Goal: Navigation & Orientation: Understand site structure

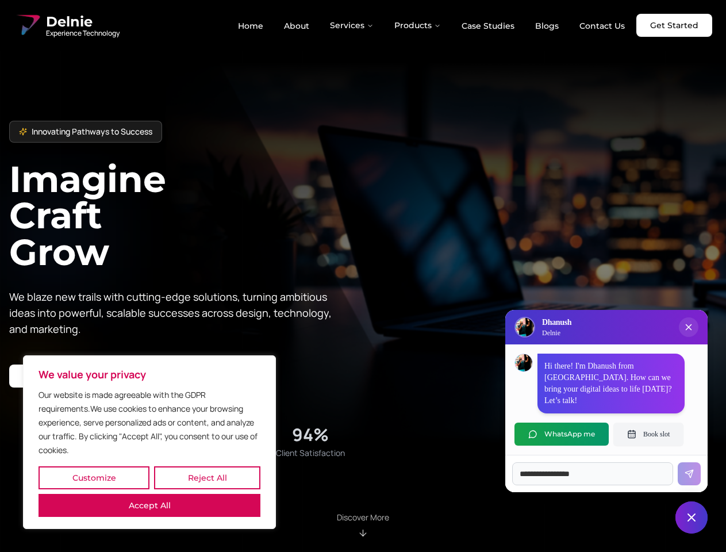
click at [94, 478] on button "Customize" at bounding box center [94, 477] width 111 height 23
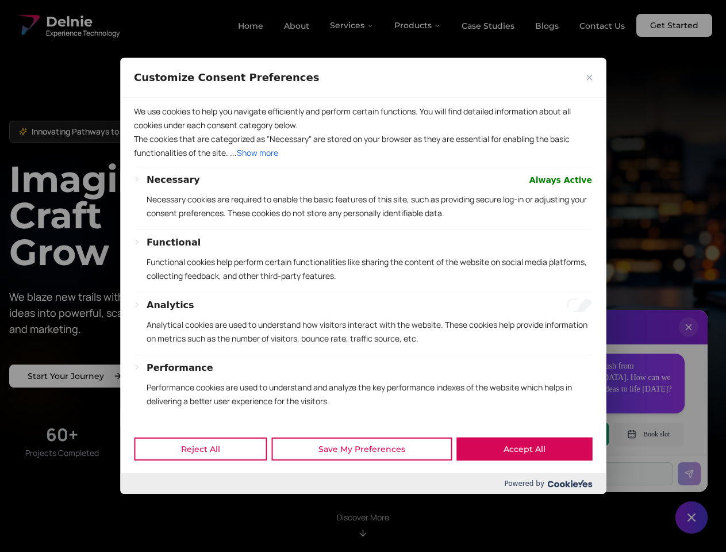
click at [149, 494] on div "Customize Consent Preferences We use cookies to help you navigate efficiently a…" at bounding box center [363, 276] width 486 height 436
click at [363, 276] on p "Functional cookies help perform certain functionalities like sharing the conten…" at bounding box center [370, 269] width 446 height 28
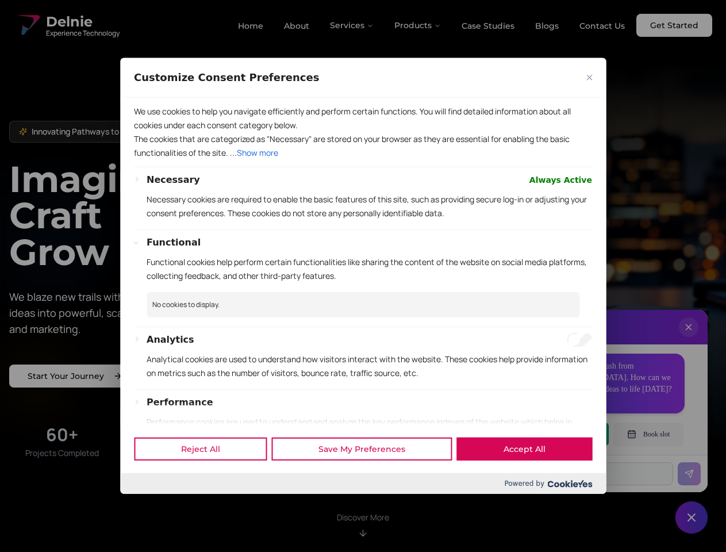
click at [352, 25] on div at bounding box center [363, 276] width 726 height 552
click at [418, 25] on div at bounding box center [363, 276] width 726 height 552
click at [689, 339] on div at bounding box center [363, 276] width 726 height 552
click at [562, 434] on div "Reject All Save My Preferences Accept All" at bounding box center [363, 448] width 486 height 49
click at [648, 434] on div at bounding box center [363, 276] width 726 height 552
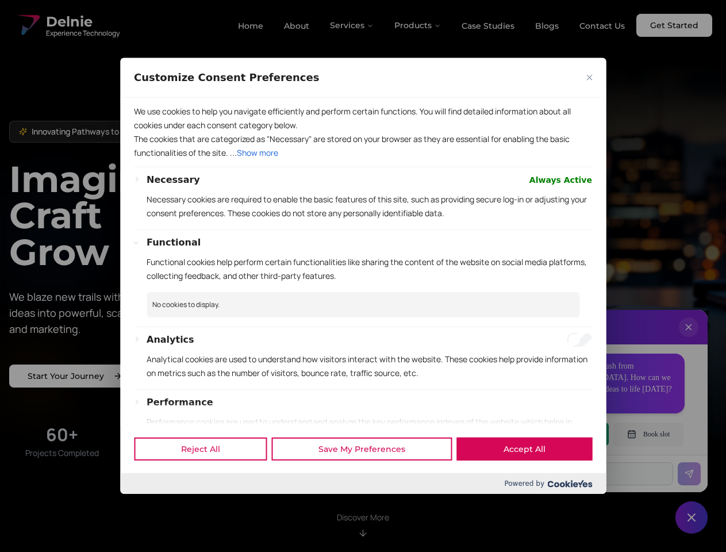
click at [692, 517] on div at bounding box center [363, 276] width 726 height 552
